Goal: Task Accomplishment & Management: Use online tool/utility

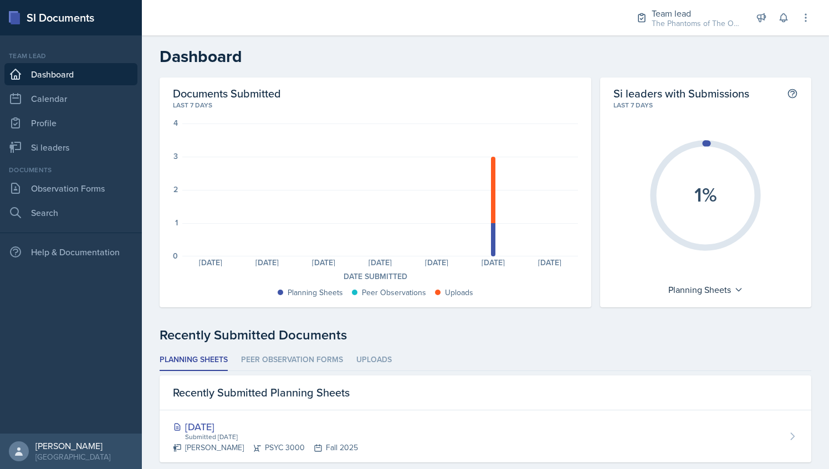
scroll to position [19, 0]
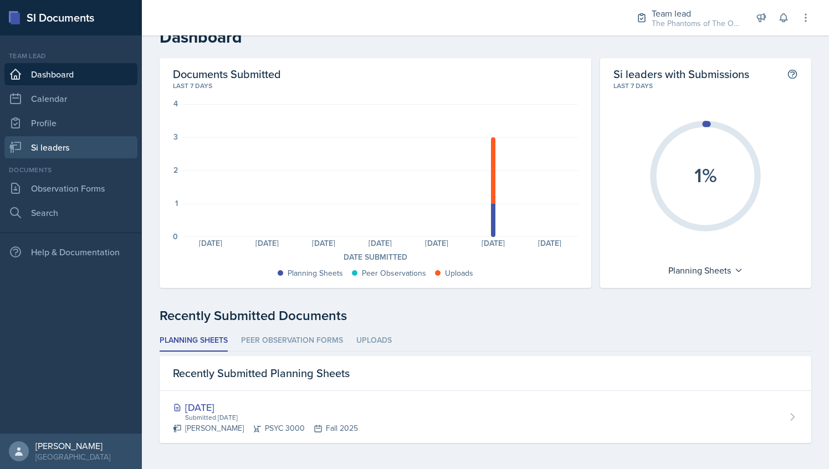
click at [78, 147] on link "Si leaders" at bounding box center [70, 147] width 133 height 22
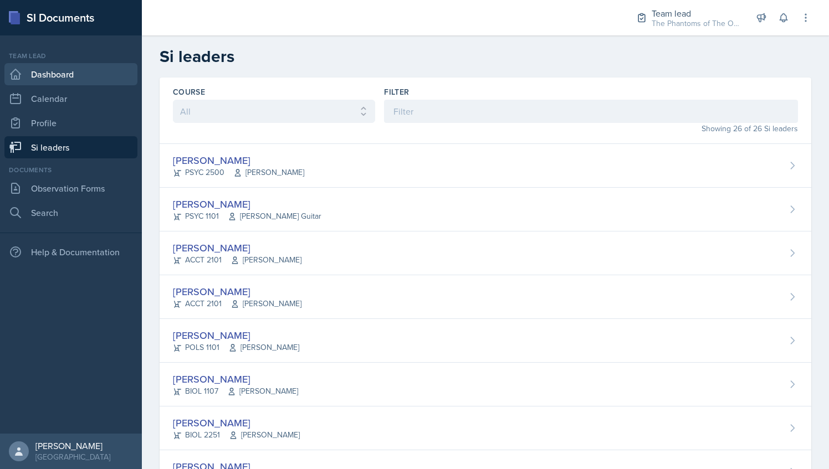
click at [80, 79] on link "Dashboard" at bounding box center [70, 74] width 133 height 22
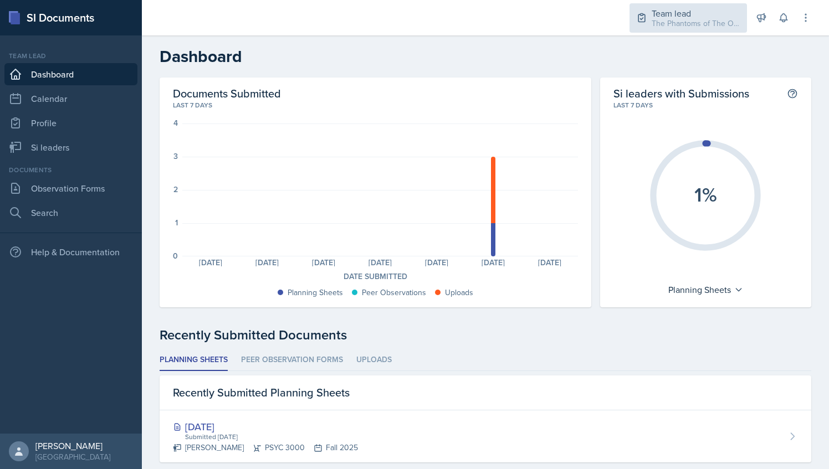
click at [706, 9] on div "Team lead" at bounding box center [696, 13] width 89 height 13
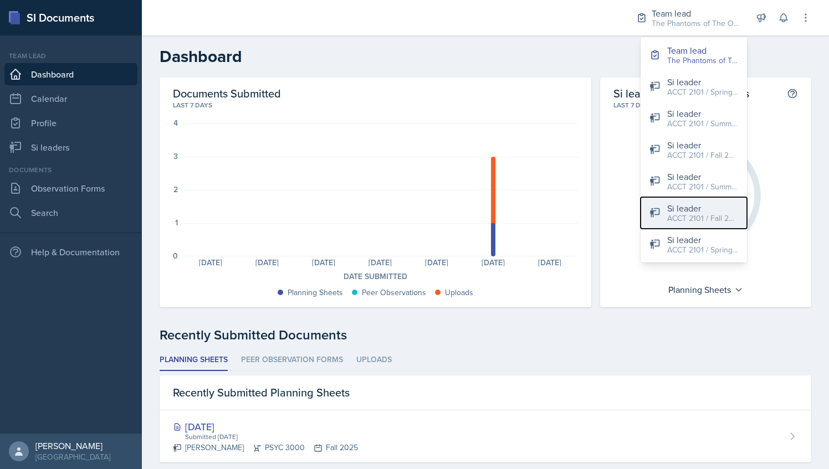
click at [703, 210] on div "Si leader" at bounding box center [702, 208] width 71 height 13
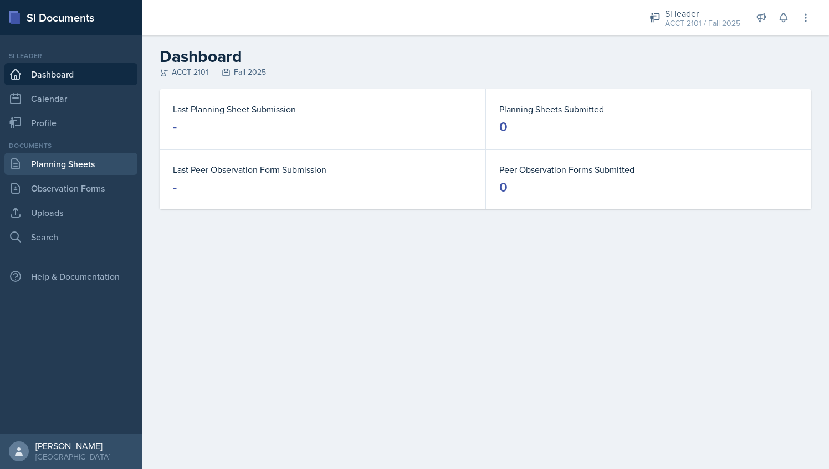
click at [106, 161] on link "Planning Sheets" at bounding box center [70, 164] width 133 height 22
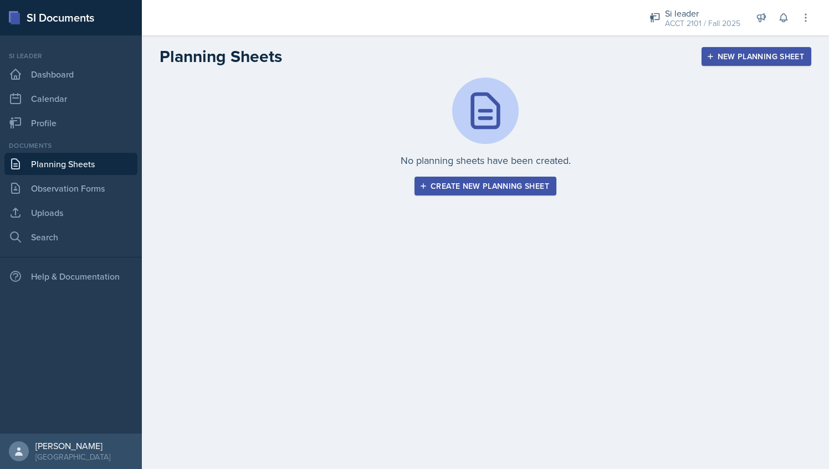
click at [517, 186] on div "Create new planning sheet" at bounding box center [485, 186] width 127 height 9
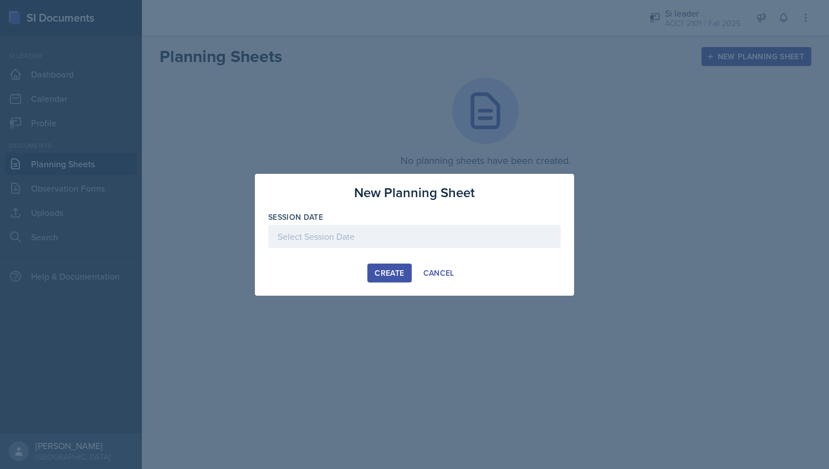
click at [397, 237] on div at bounding box center [414, 236] width 293 height 23
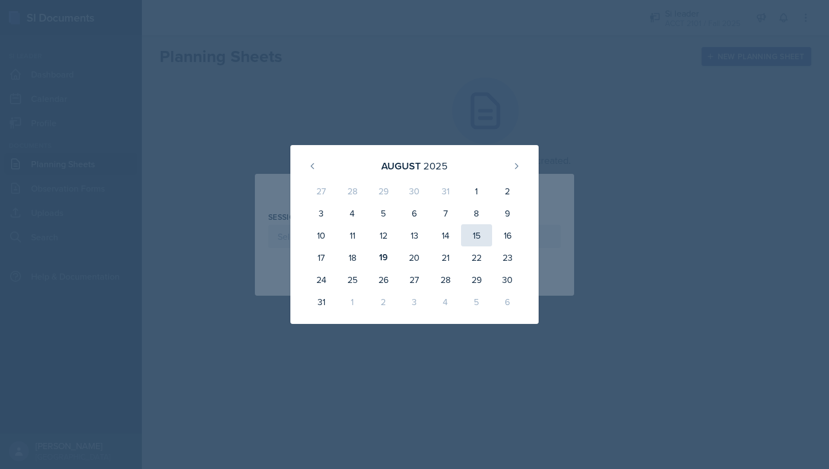
click at [474, 233] on div "15" at bounding box center [476, 235] width 31 height 22
type input "[DATE]"
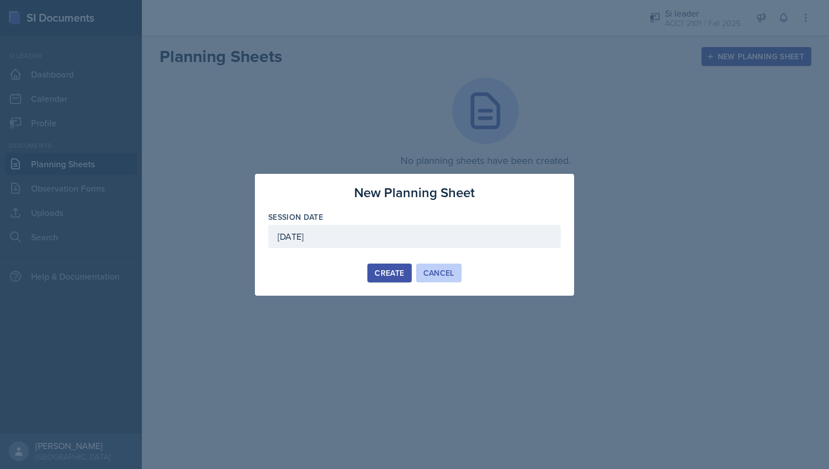
click at [445, 279] on button "Cancel" at bounding box center [438, 273] width 45 height 19
